Goal: Communication & Community: Connect with others

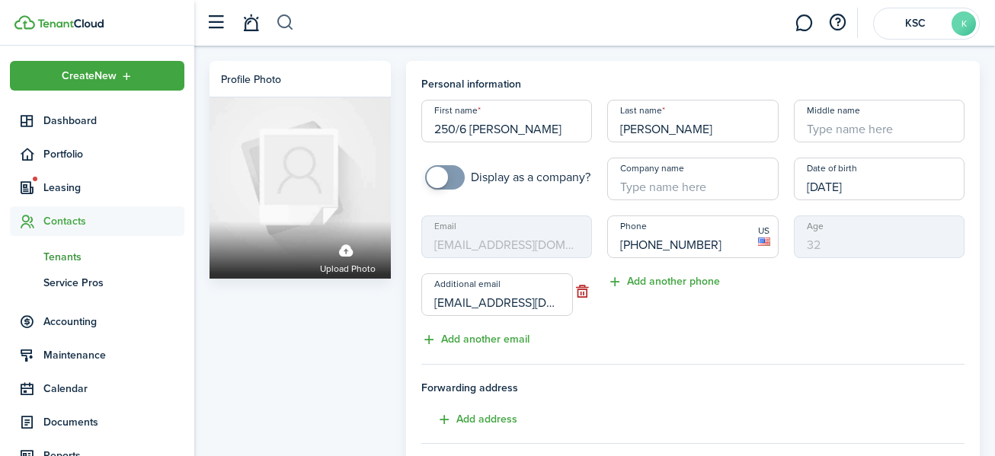
scroll to position [1, 0]
drag, startPoint x: 248, startPoint y: 23, endPoint x: 245, endPoint y: 30, distance: 7.8
click at [248, 24] on link at bounding box center [250, 23] width 29 height 39
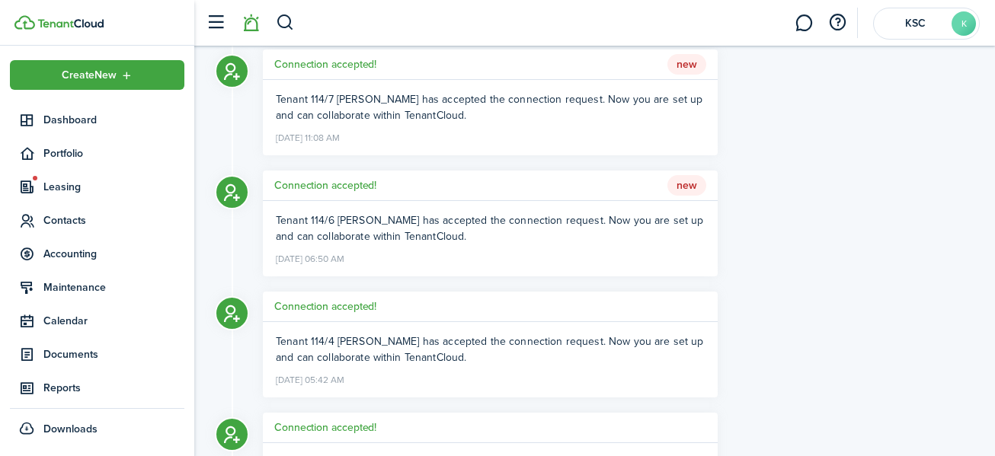
scroll to position [457, 0]
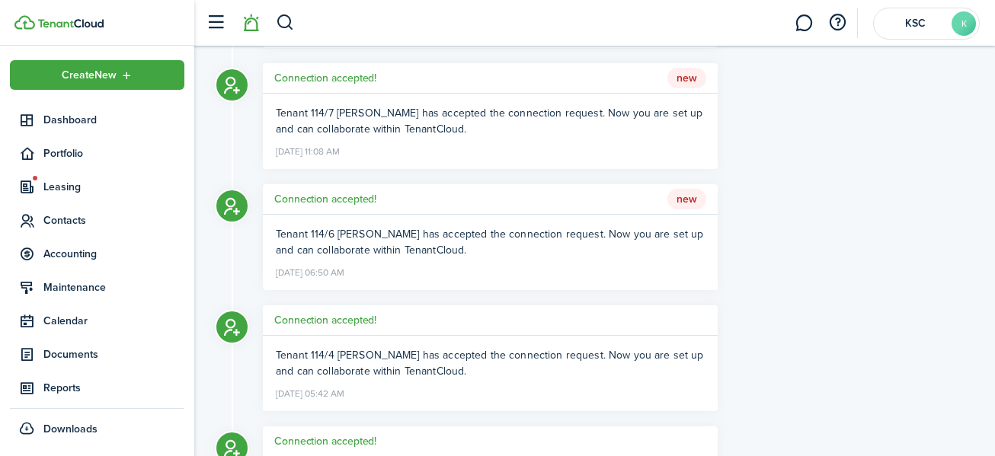
click at [687, 198] on span "New" at bounding box center [687, 199] width 39 height 21
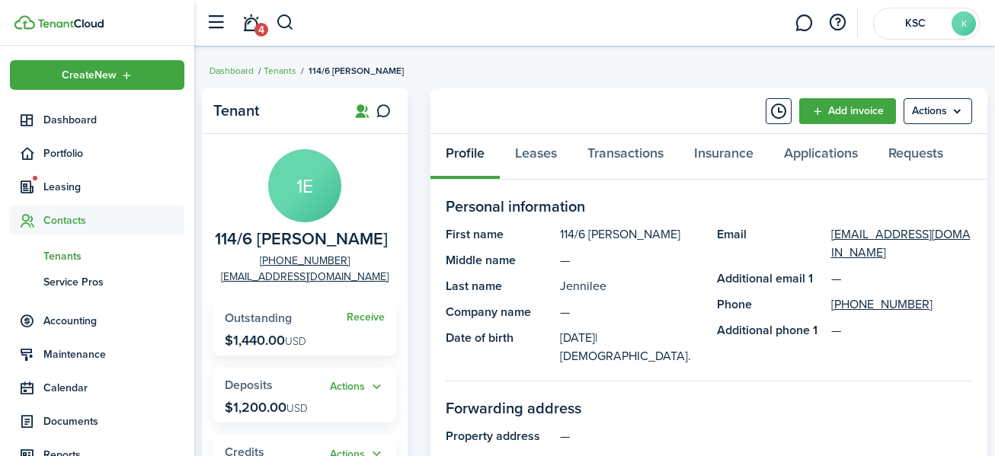
click at [59, 250] on span "Tenants" at bounding box center [113, 256] width 141 height 16
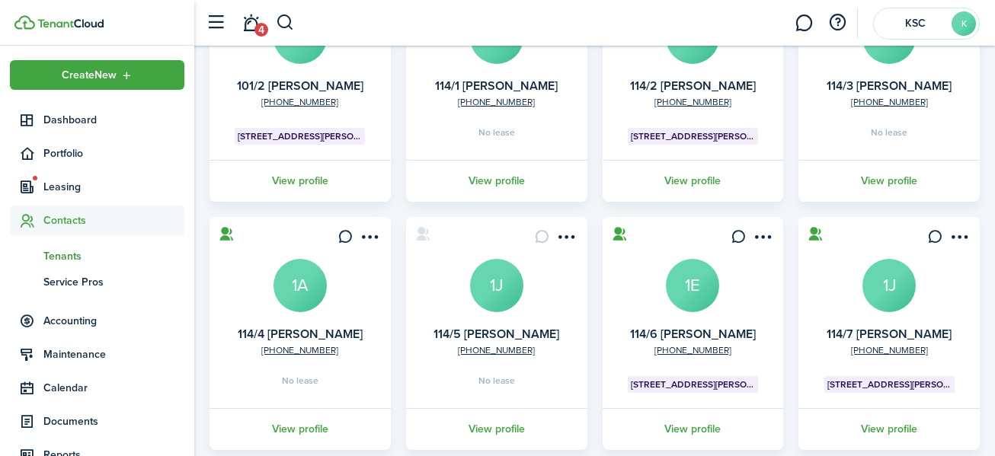
scroll to position [229, 0]
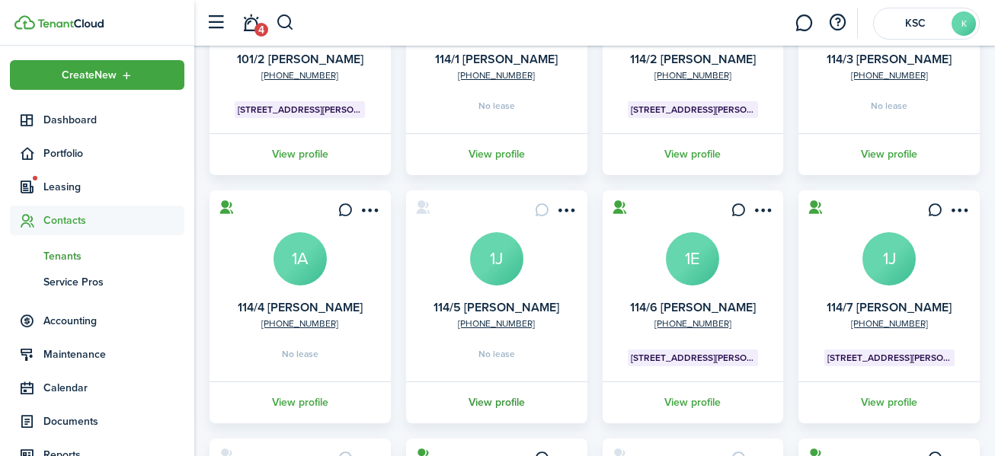
click at [498, 396] on link "View profile" at bounding box center [497, 403] width 186 height 42
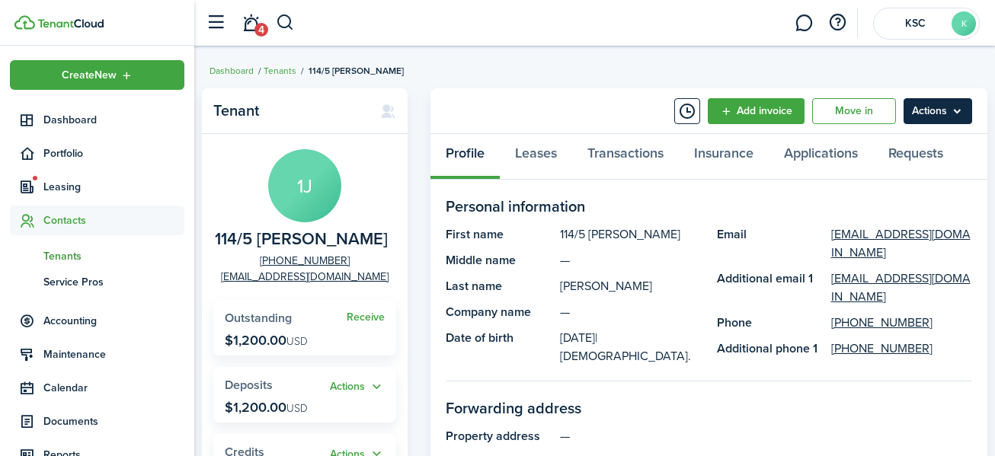
click at [926, 109] on menu-btn "Actions" at bounding box center [938, 111] width 69 height 26
click at [802, 20] on link at bounding box center [803, 23] width 29 height 39
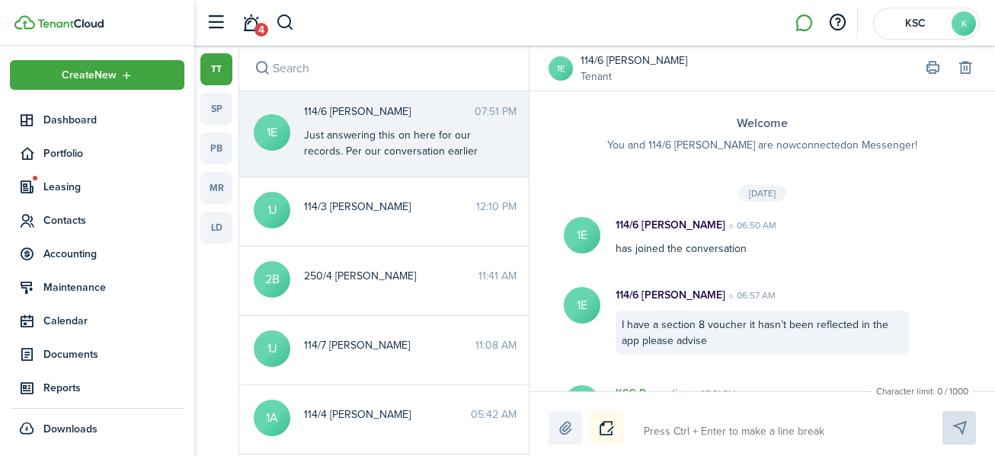
scroll to position [157, 0]
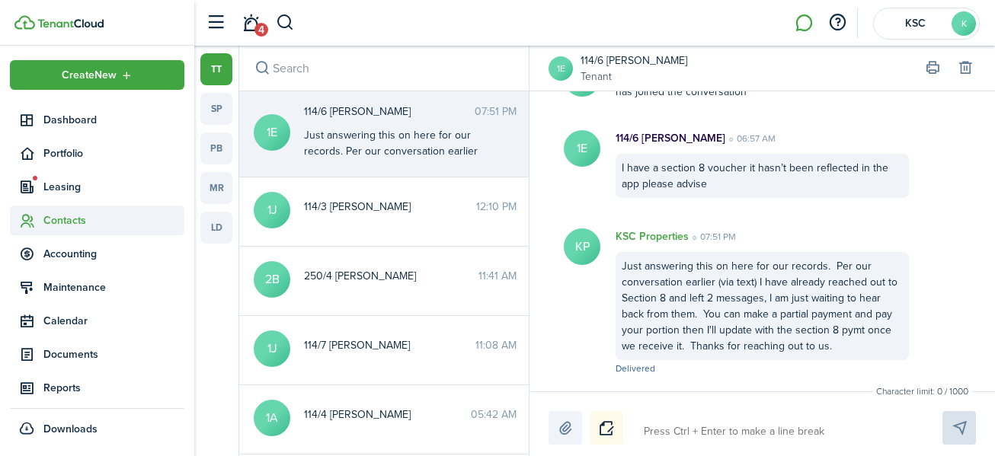
click at [60, 219] on span "Contacts" at bounding box center [113, 221] width 141 height 16
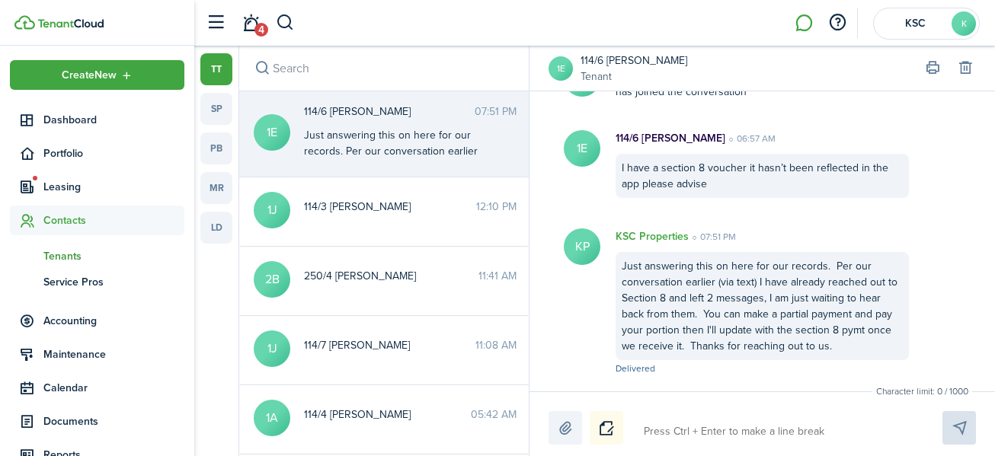
click at [69, 251] on span "Tenants" at bounding box center [113, 256] width 141 height 16
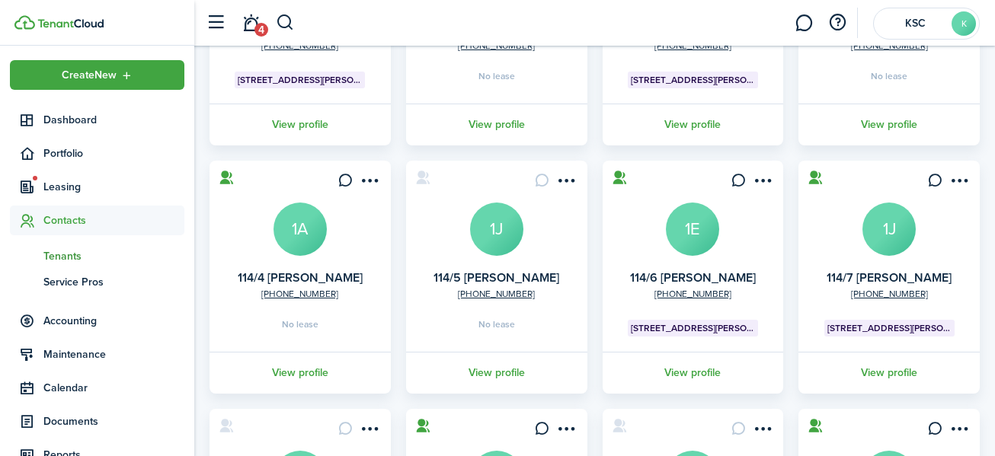
scroll to position [305, 0]
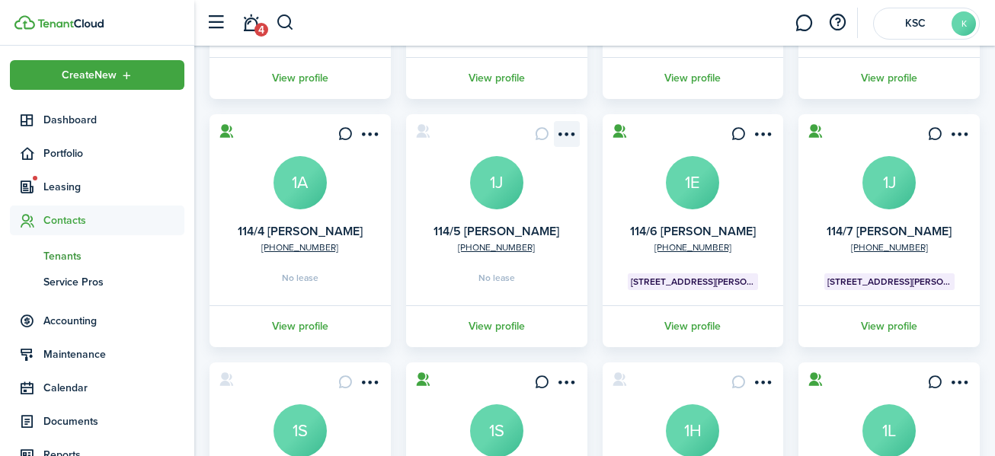
click at [565, 131] on menu-btn-icon "Open menu" at bounding box center [567, 134] width 26 height 26
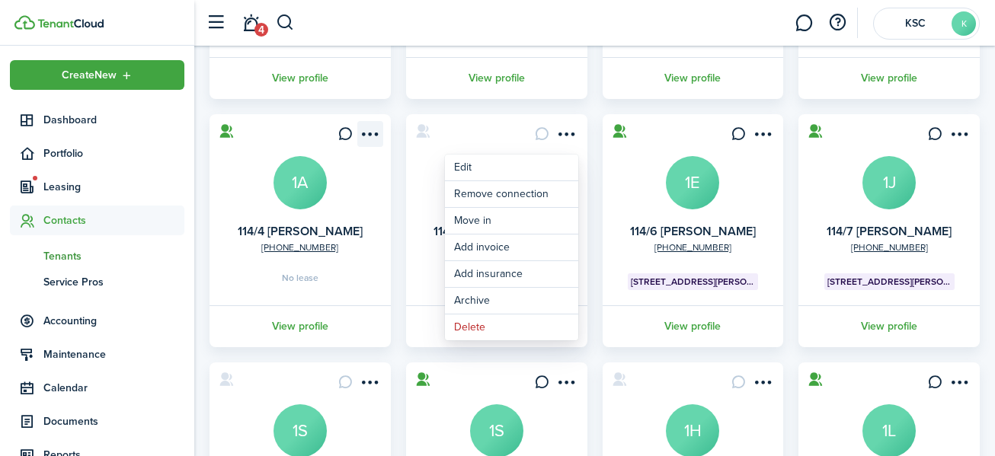
click at [367, 131] on menu-btn-icon "Open menu" at bounding box center [370, 134] width 26 height 26
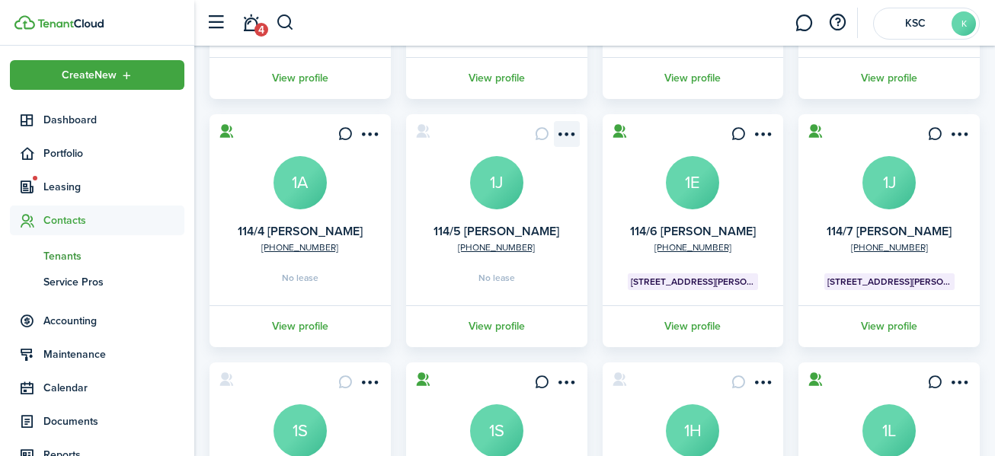
click at [567, 129] on menu-btn-icon "Open menu" at bounding box center [567, 134] width 26 height 26
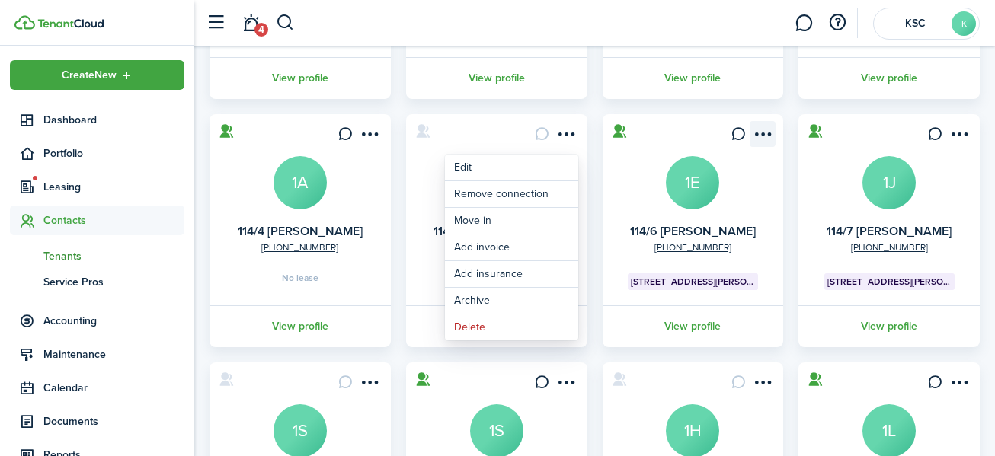
click at [763, 128] on menu-btn-icon "Open menu" at bounding box center [763, 134] width 26 height 26
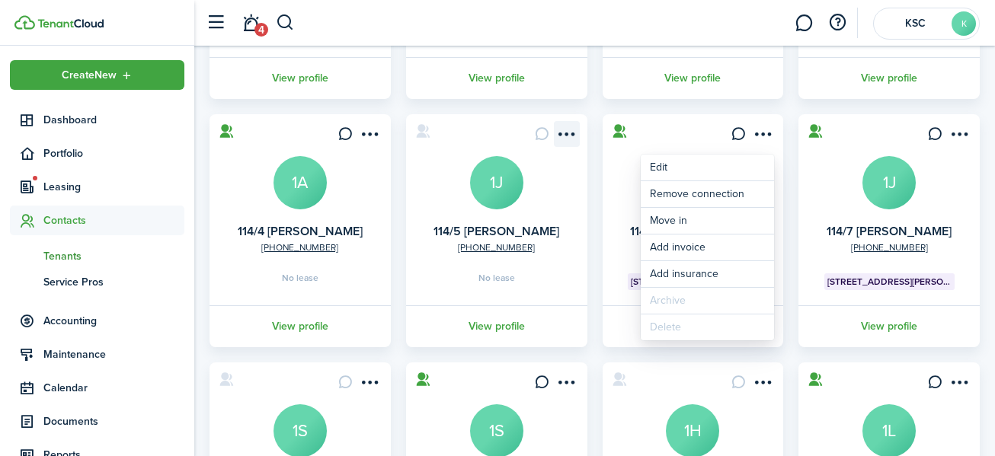
click at [569, 131] on menu-btn-icon "Open menu" at bounding box center [567, 134] width 26 height 26
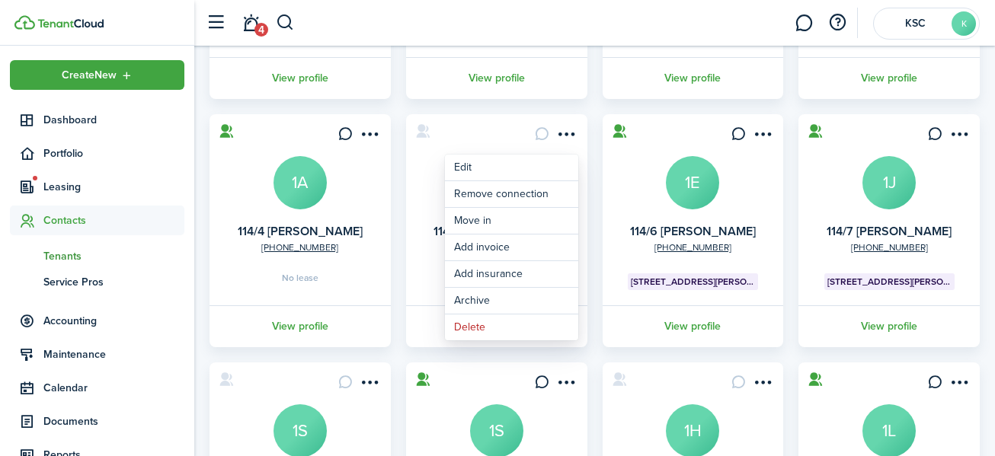
click at [414, 342] on link "View profile" at bounding box center [497, 327] width 186 height 42
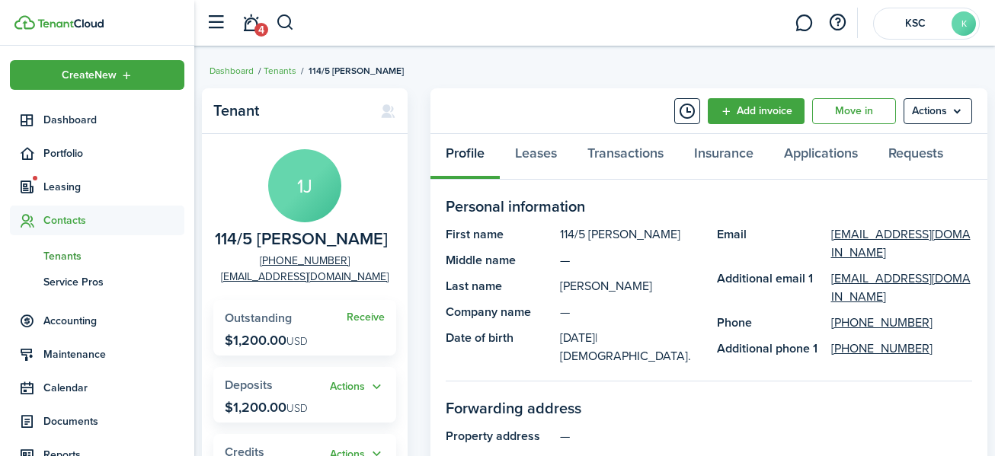
click at [64, 251] on span "Tenants" at bounding box center [113, 256] width 141 height 16
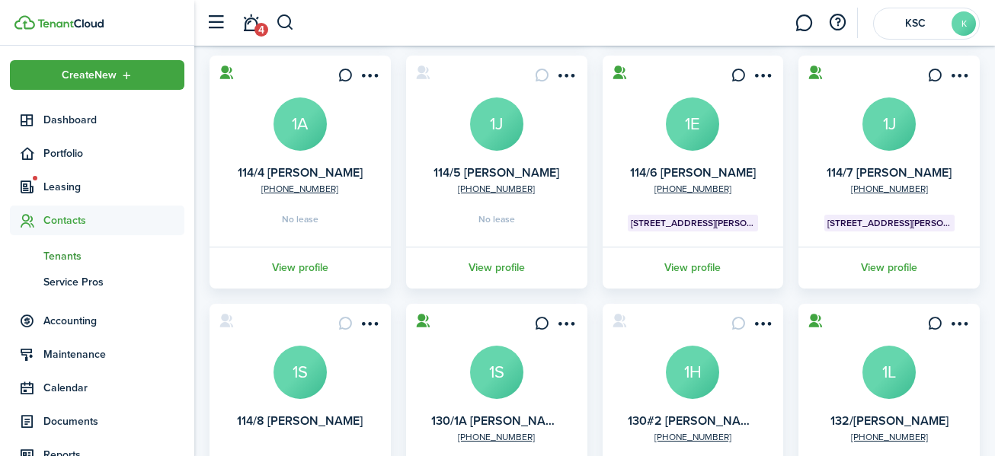
scroll to position [381, 0]
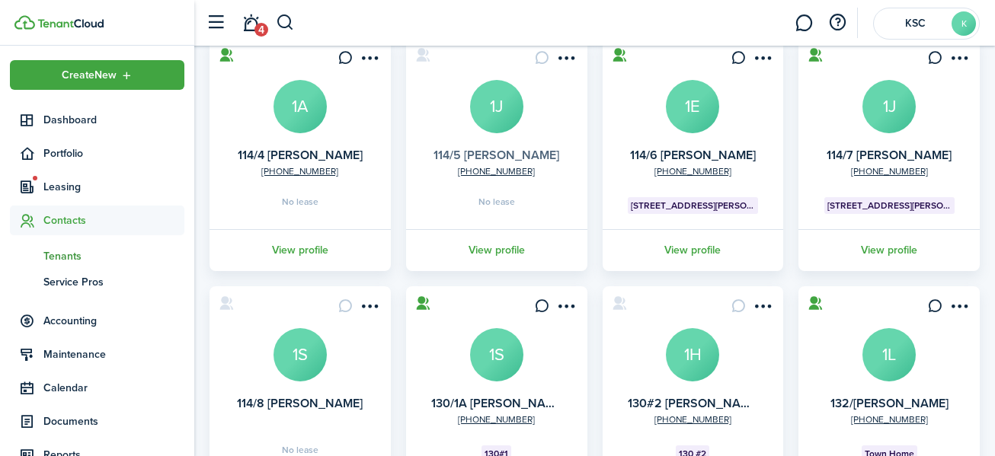
click at [502, 149] on link "114/5 [PERSON_NAME]" at bounding box center [497, 155] width 126 height 18
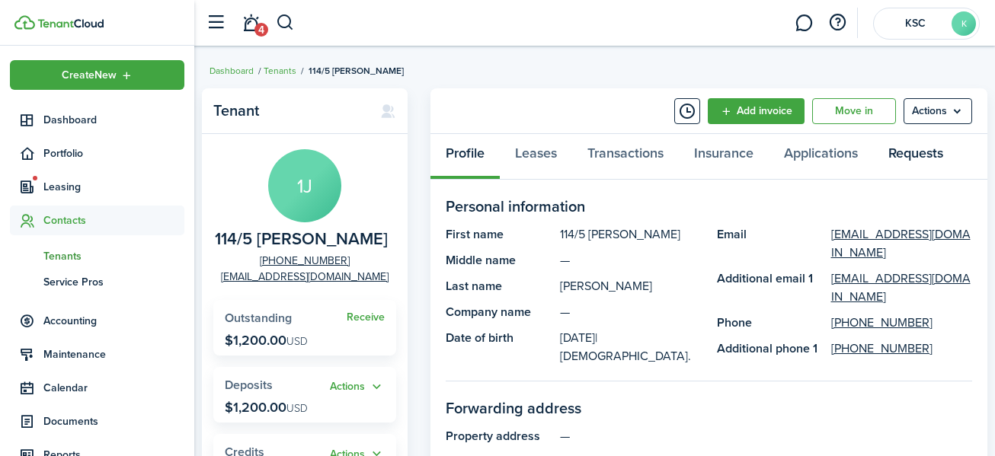
click at [915, 148] on link "Requests" at bounding box center [915, 157] width 85 height 46
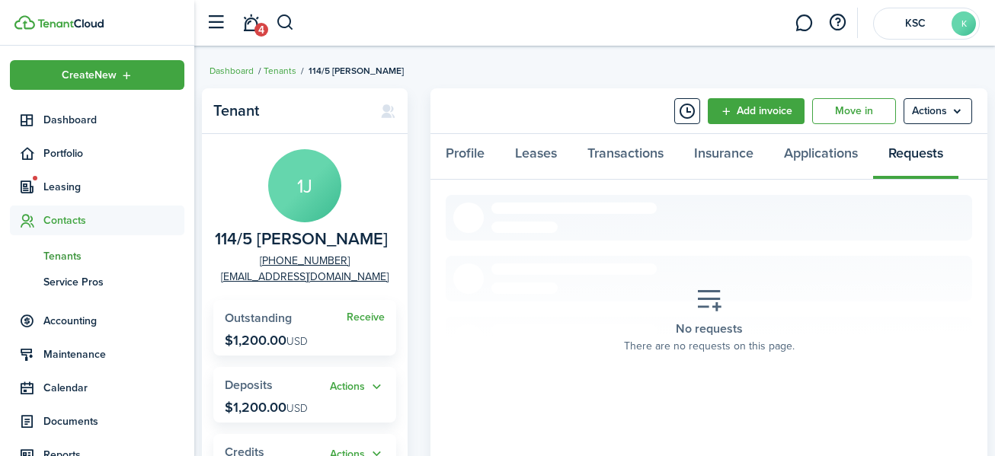
click at [67, 251] on span "Tenants" at bounding box center [113, 256] width 141 height 16
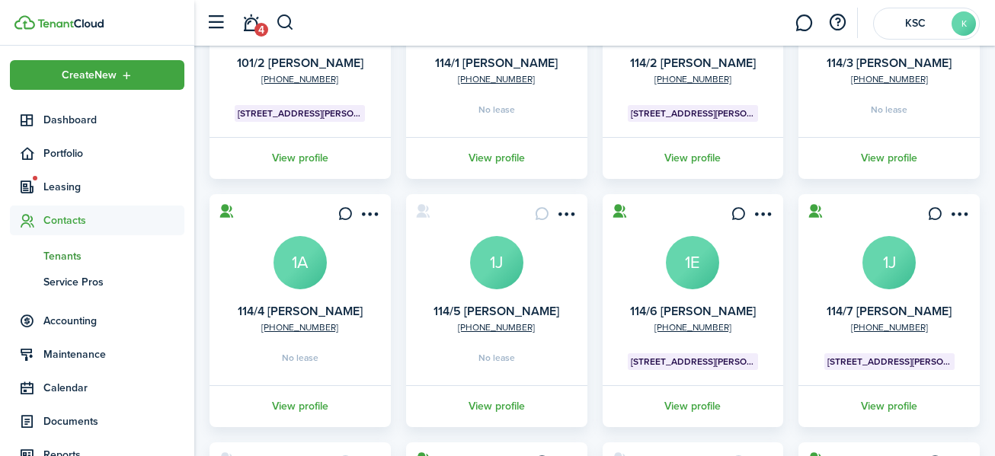
scroll to position [229, 0]
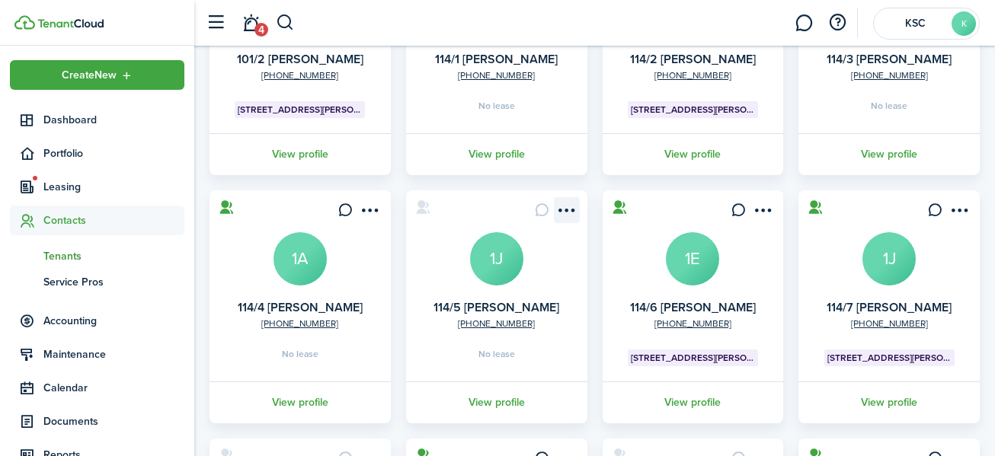
click at [570, 206] on menu-btn-icon "Open menu" at bounding box center [567, 210] width 26 height 26
click at [457, 199] on card "[PHONE_NUMBER] 114/5 [PERSON_NAME] 1J No lease View profile" at bounding box center [496, 307] width 181 height 233
click at [492, 399] on link "View profile" at bounding box center [497, 403] width 186 height 42
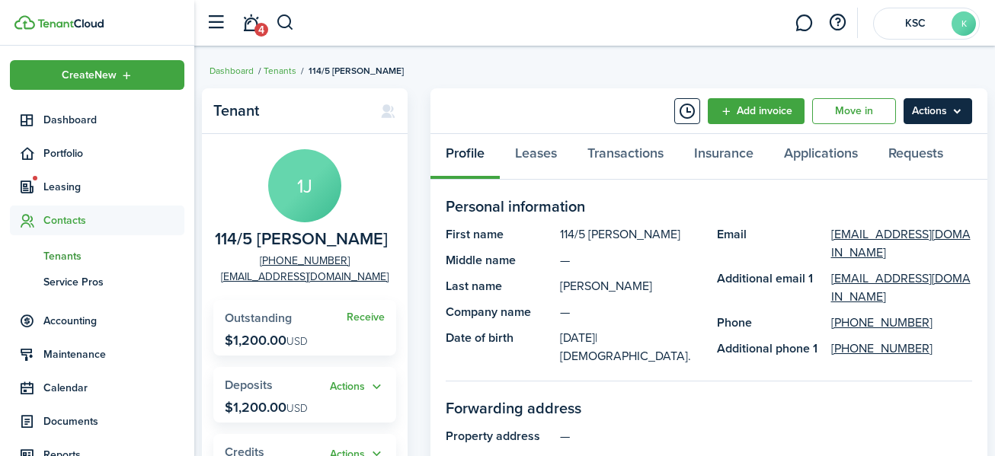
click at [931, 110] on menu-btn "Actions" at bounding box center [938, 111] width 69 height 26
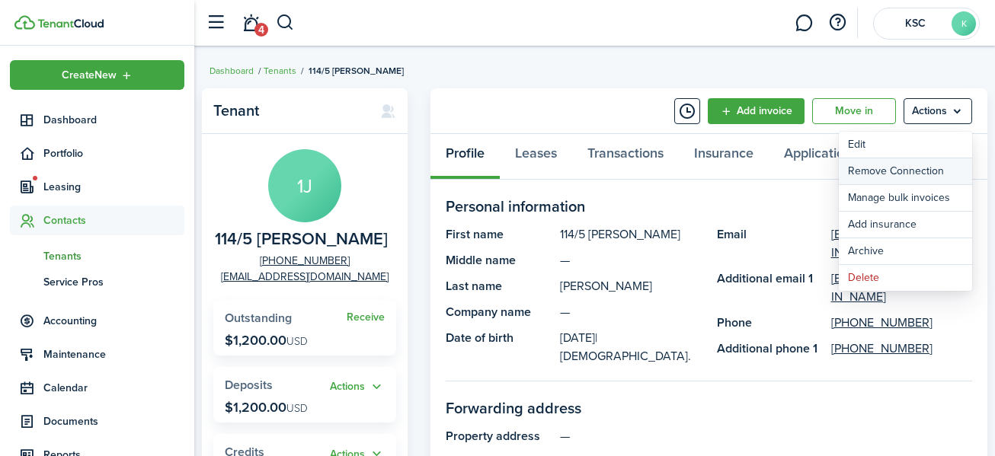
click at [905, 171] on button "Remove Connection" at bounding box center [905, 172] width 133 height 26
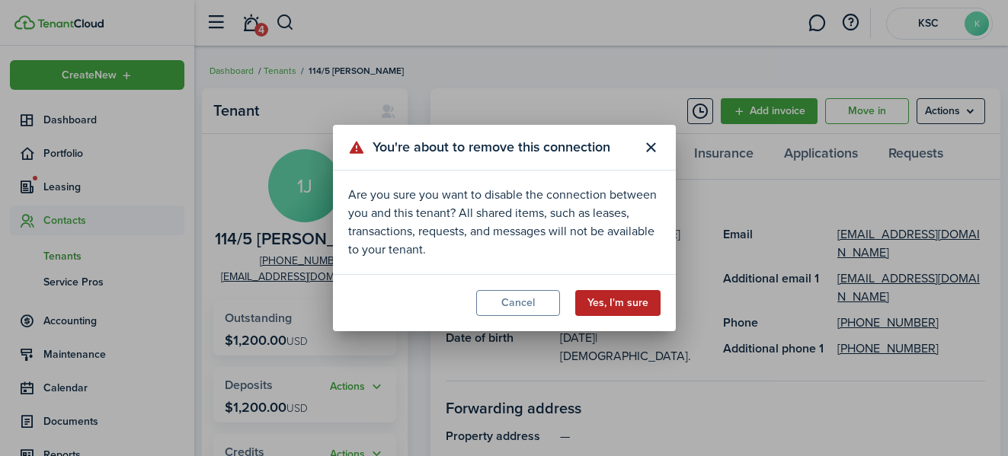
click at [627, 295] on button "Yes, I'm sure" at bounding box center [617, 303] width 85 height 26
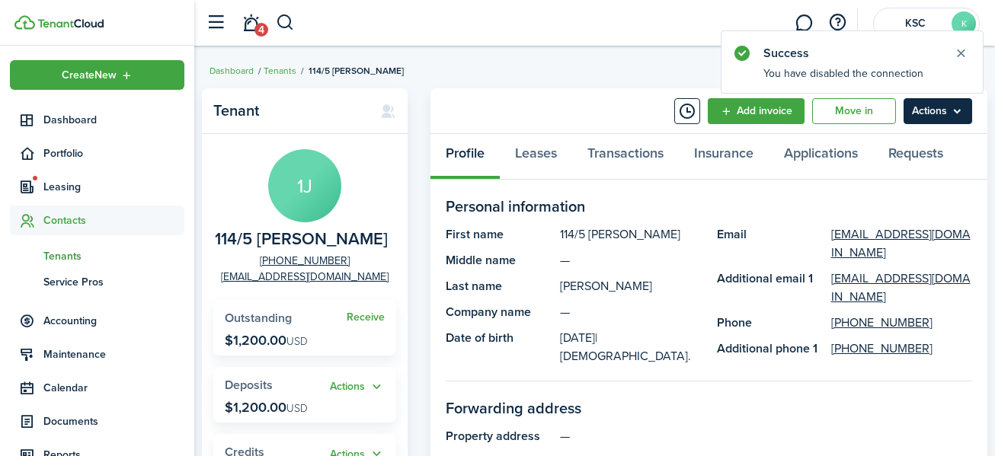
click at [936, 110] on menu-btn "Actions" at bounding box center [938, 111] width 69 height 26
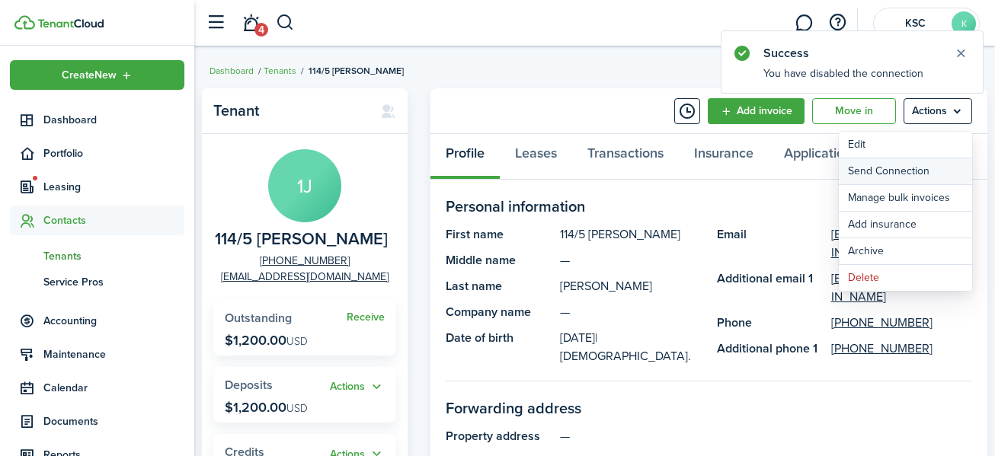
click at [898, 168] on button "Send Connection" at bounding box center [905, 172] width 133 height 26
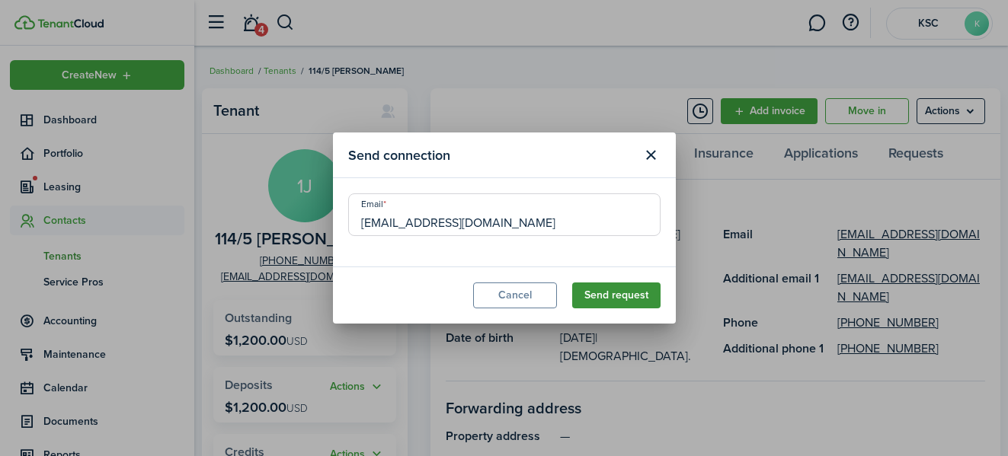
click at [612, 289] on button "Send request" at bounding box center [616, 296] width 88 height 26
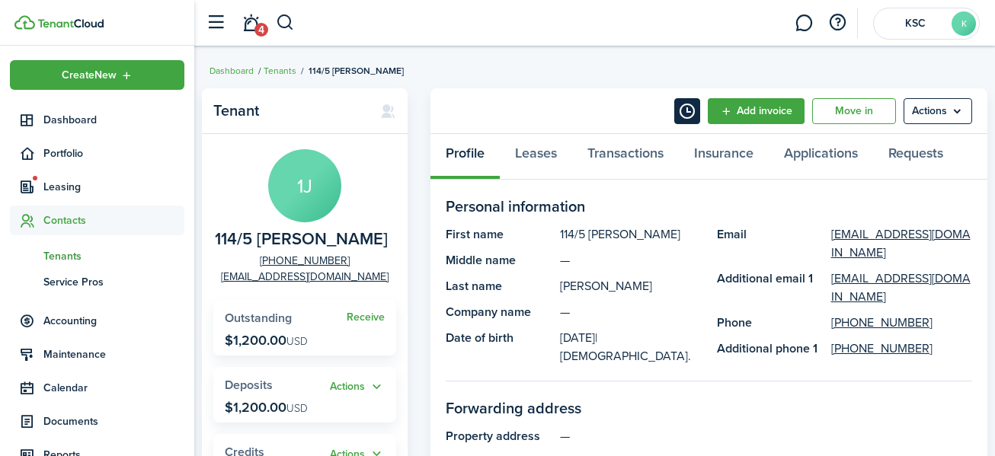
click at [686, 114] on button "Timeline" at bounding box center [687, 111] width 26 height 26
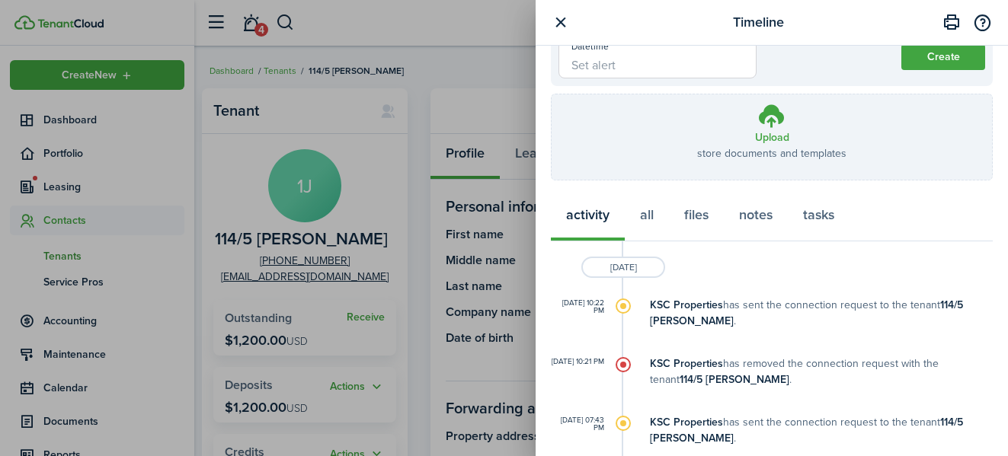
scroll to position [152, 0]
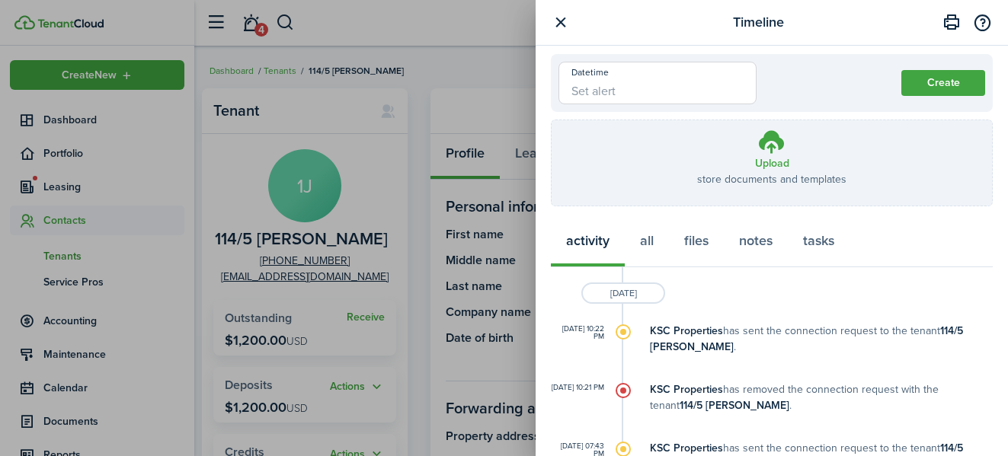
click at [560, 15] on button "button" at bounding box center [560, 22] width 19 height 19
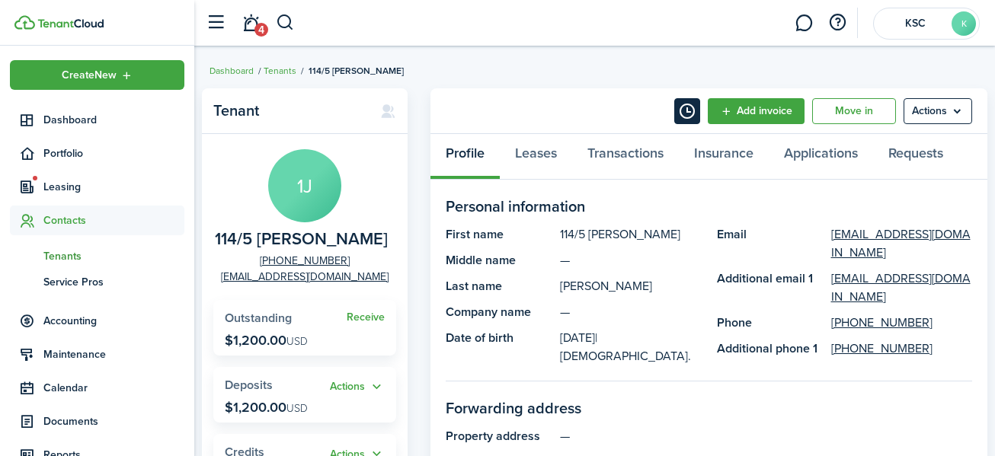
click at [690, 105] on button "Timeline" at bounding box center [687, 111] width 26 height 26
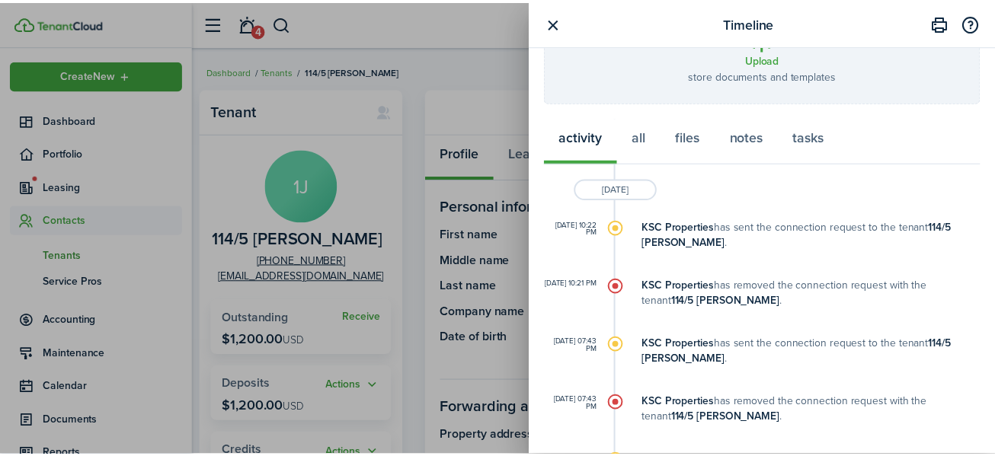
scroll to position [333, 0]
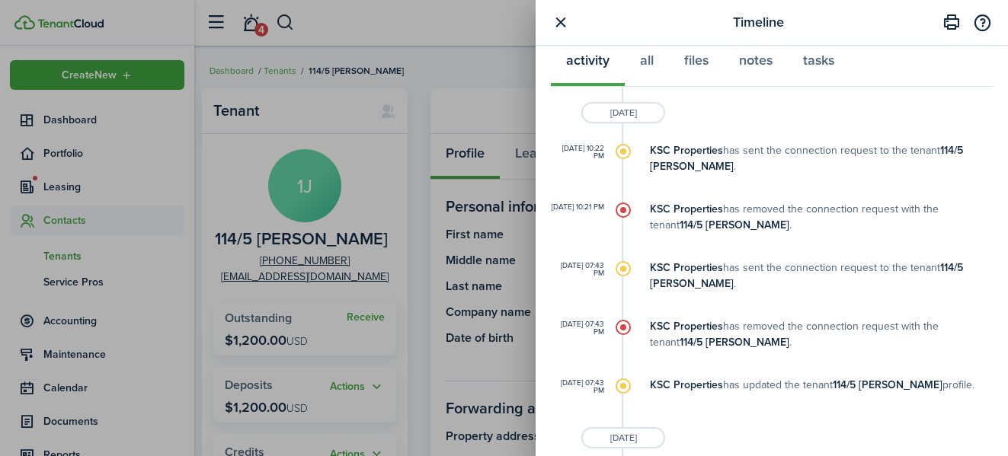
click at [561, 19] on button "button" at bounding box center [560, 22] width 19 height 19
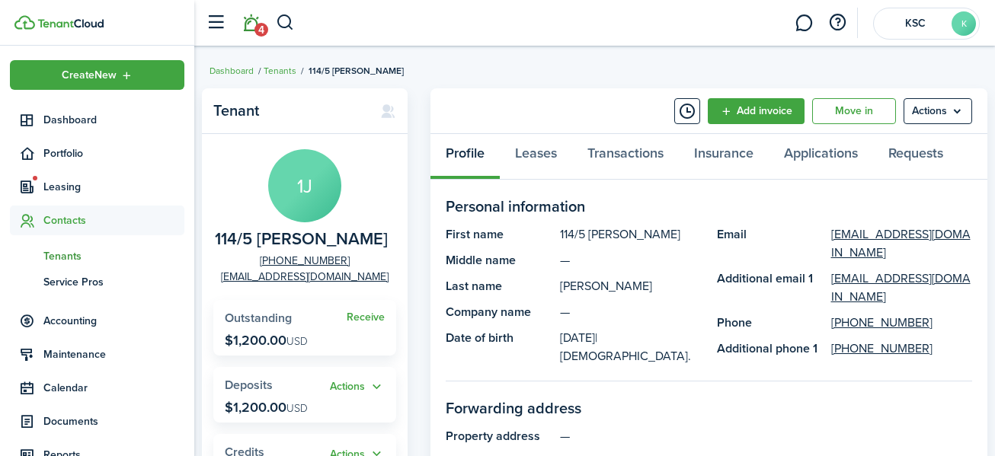
click at [250, 24] on link "4" at bounding box center [250, 23] width 29 height 39
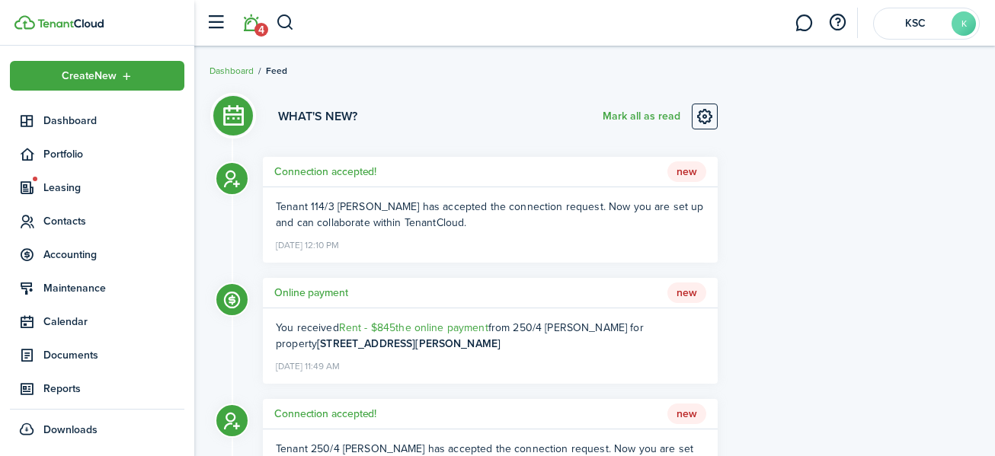
click at [250, 26] on li "4" at bounding box center [250, 23] width 35 height 39
click at [687, 293] on span "New" at bounding box center [687, 293] width 39 height 21
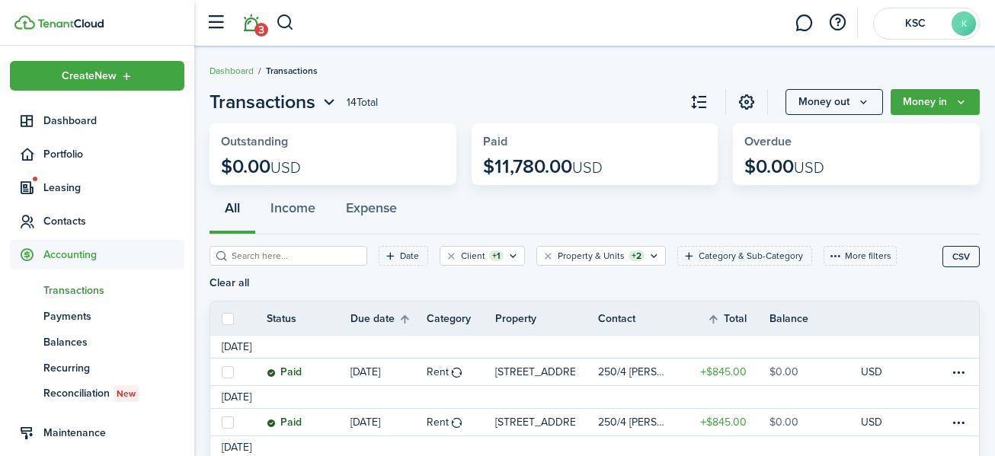
click at [250, 24] on link "3" at bounding box center [250, 23] width 29 height 39
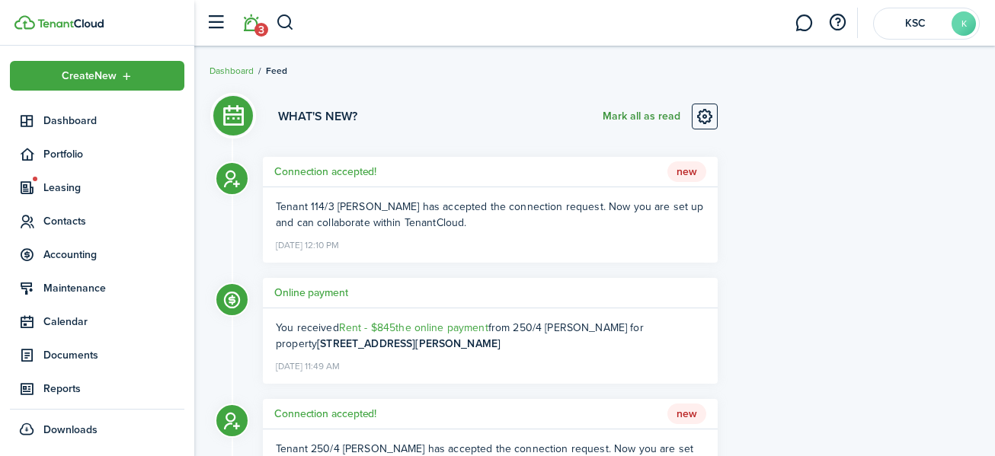
click at [636, 114] on button "Mark all as read" at bounding box center [642, 117] width 78 height 26
